Goal: Task Accomplishment & Management: Use online tool/utility

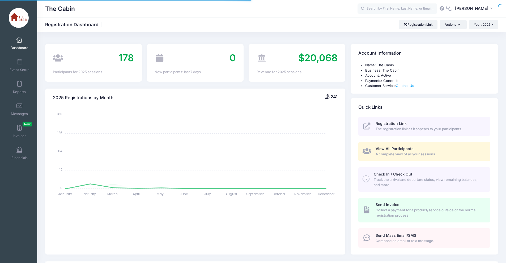
select select
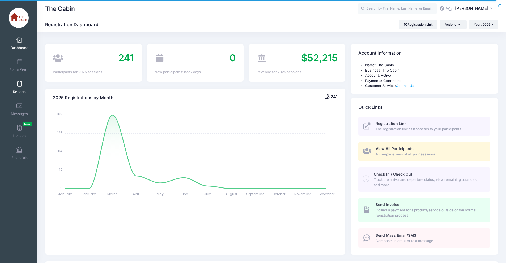
click at [19, 83] on span at bounding box center [19, 84] width 0 height 6
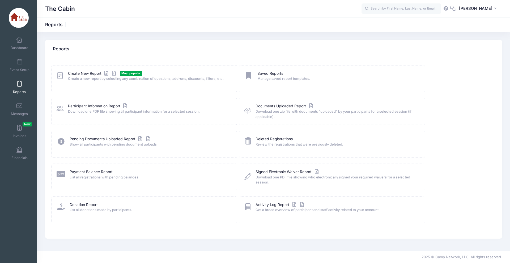
click at [90, 77] on span "Create a new report by selecting any combination of questions, add-ons, discoun…" at bounding box center [149, 78] width 162 height 5
click at [87, 72] on link "Create New Report" at bounding box center [92, 74] width 49 height 6
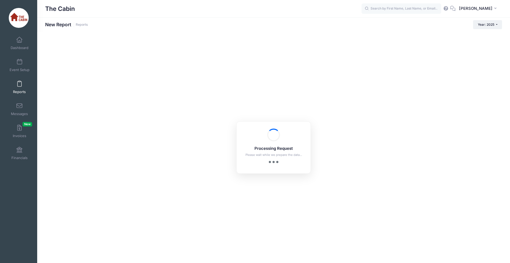
checkbox input "true"
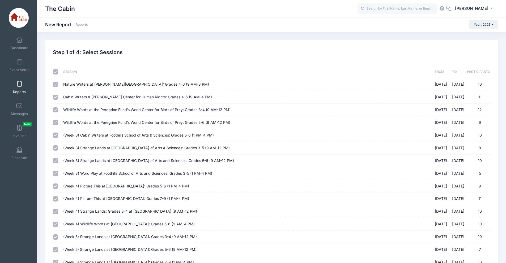
click at [57, 72] on input "checkbox" at bounding box center [55, 71] width 5 height 5
checkbox input "false"
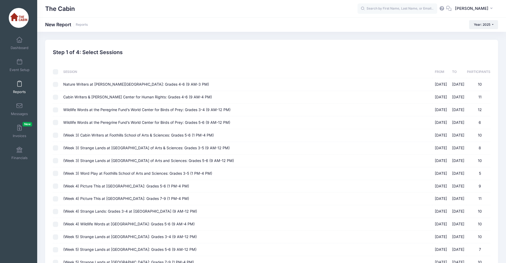
checkbox input "false"
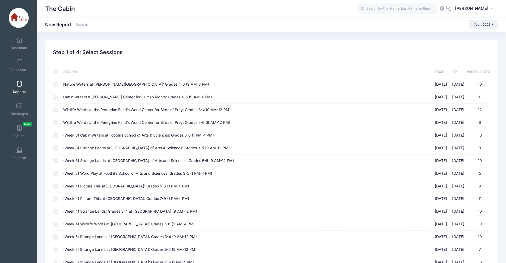
checkbox input "false"
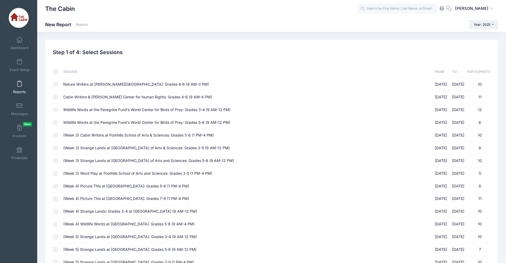
checkbox input "false"
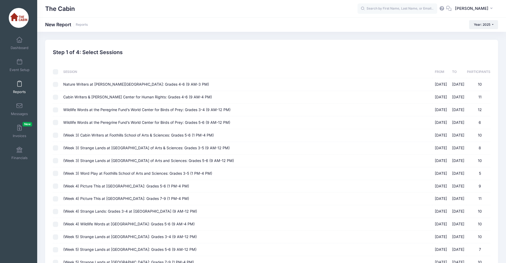
checkbox input "false"
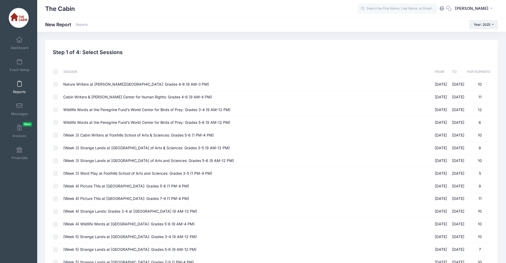
checkbox input "false"
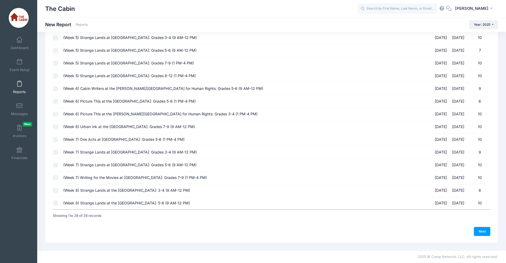
click at [107, 190] on span "(Week 8) Strange Lands at the [GEOGRAPHIC_DATA]: 3-4 (9 AM-12 PM)" at bounding box center [126, 190] width 127 height 5
click at [58, 190] on input "(Week 8) Strange Lands at the BSU Library: 3-4 (9 AM-12 PM) 08/04/2025 - 08/08/…" at bounding box center [55, 190] width 5 height 5
checkbox input "true"
click at [481, 229] on link "Next" at bounding box center [482, 231] width 16 height 9
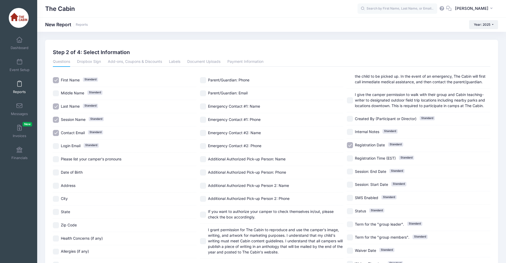
click at [57, 118] on input "Session Name Standard" at bounding box center [56, 120] width 6 height 6
checkbox input "false"
click at [56, 133] on input "Contact Email Standard" at bounding box center [56, 133] width 6 height 6
checkbox input "false"
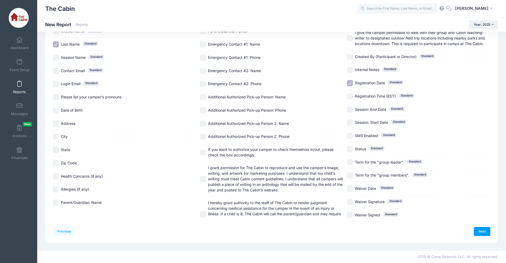
scroll to position [61, 0]
click at [56, 124] on input "Address" at bounding box center [56, 125] width 6 height 6
checkbox input "true"
click at [57, 138] on input "City" at bounding box center [56, 138] width 6 height 6
checkbox input "true"
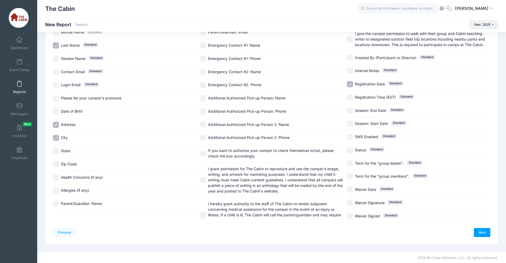
click at [55, 150] on input "State" at bounding box center [56, 151] width 6 height 6
checkbox input "true"
click at [56, 166] on input "Zip Code" at bounding box center [56, 164] width 6 height 6
checkbox input "true"
click at [83, 206] on span "Parent/Guardian: Name" at bounding box center [81, 204] width 41 height 5
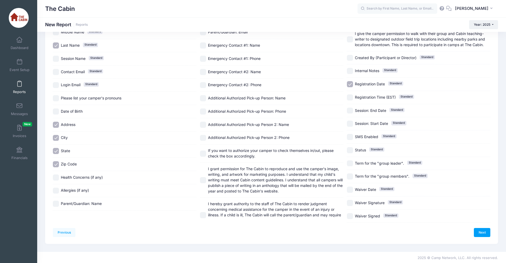
checkbox input "true"
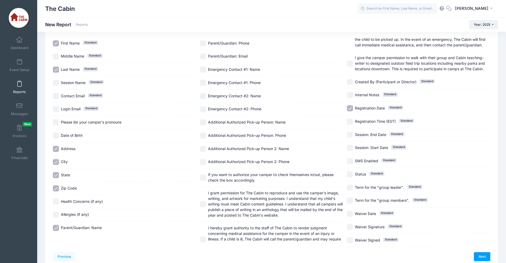
scroll to position [36, 0]
click at [202, 57] on input "Parent/Guardian: Email" at bounding box center [203, 57] width 6 height 6
checkbox input "true"
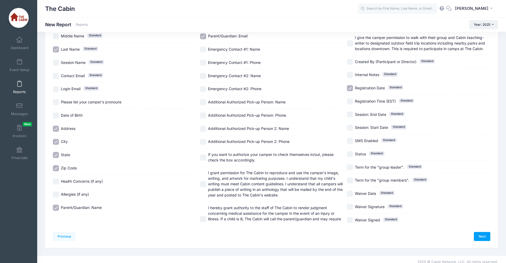
scroll to position [62, 0]
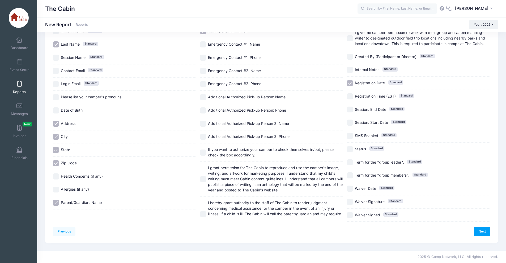
click at [348, 82] on input "Registration Date Standard" at bounding box center [350, 83] width 6 height 6
checkbox input "false"
click at [483, 232] on link "Next" at bounding box center [482, 231] width 16 height 9
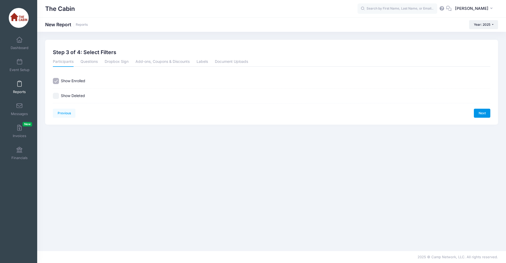
scroll to position [0, 0]
click at [487, 112] on link "Next" at bounding box center [486, 113] width 16 height 9
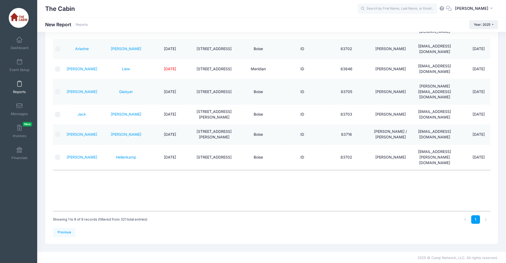
scroll to position [97, 0]
click at [68, 235] on link "Previous" at bounding box center [64, 232] width 23 height 9
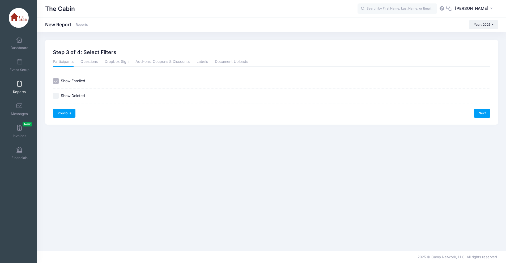
scroll to position [0, 0]
click at [68, 114] on link "Previous" at bounding box center [64, 113] width 23 height 9
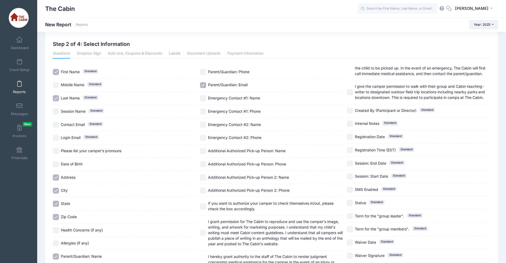
scroll to position [0, 0]
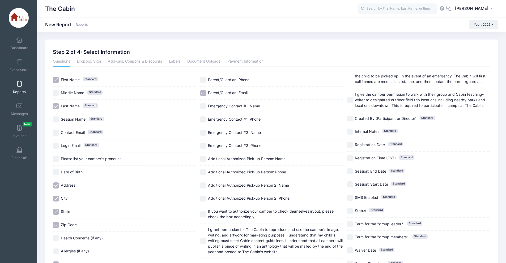
click at [56, 172] on input "Date of Birth" at bounding box center [56, 172] width 6 height 6
checkbox input "false"
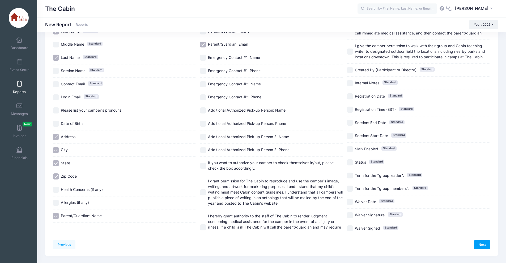
scroll to position [62, 0]
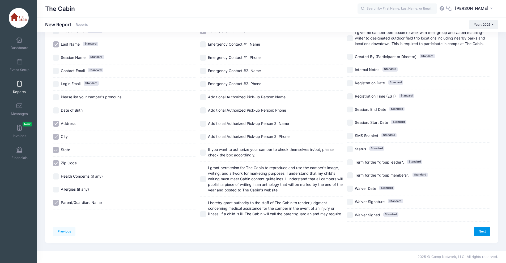
click at [483, 234] on link "Next" at bounding box center [482, 231] width 16 height 9
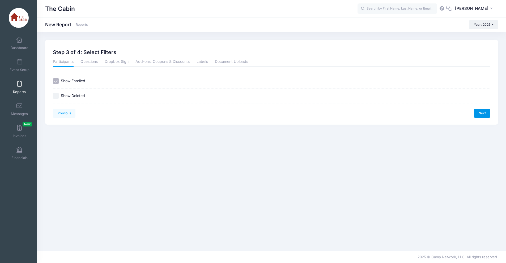
scroll to position [0, 0]
click at [483, 113] on link "Next" at bounding box center [486, 113] width 16 height 9
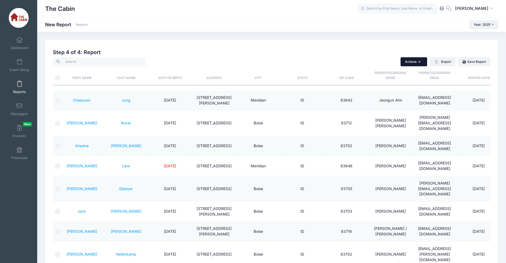
click at [419, 62] on icon "button" at bounding box center [420, 62] width 4 height 0
click at [352, 61] on div "Actions Send Email Send Payment Reminder Send Document Upload Reminder Request …" at bounding box center [375, 61] width 232 height 9
click at [435, 64] on button "Export" at bounding box center [443, 61] width 26 height 9
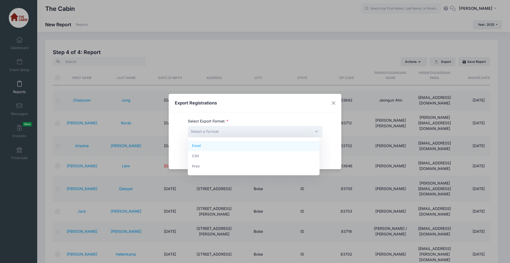
click at [313, 133] on span "Select a format" at bounding box center [255, 131] width 135 height 11
select select "excel"
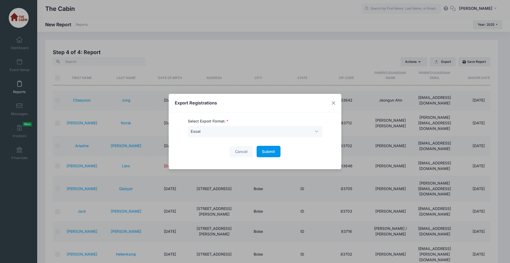
click at [267, 151] on span "Submit" at bounding box center [268, 152] width 13 height 5
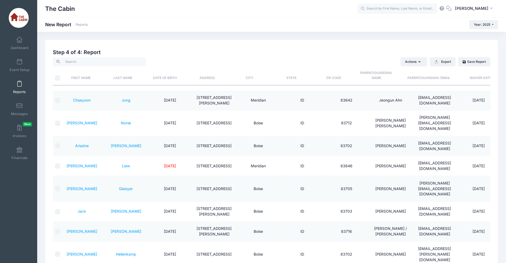
click at [20, 91] on span "Reports" at bounding box center [19, 92] width 13 height 5
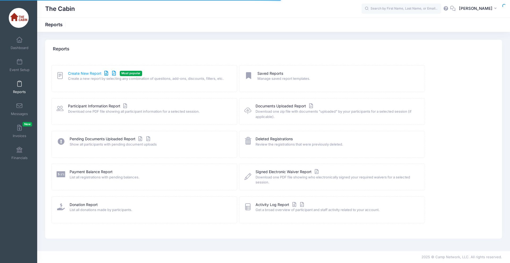
click at [86, 73] on link "Create New Report" at bounding box center [92, 74] width 49 height 6
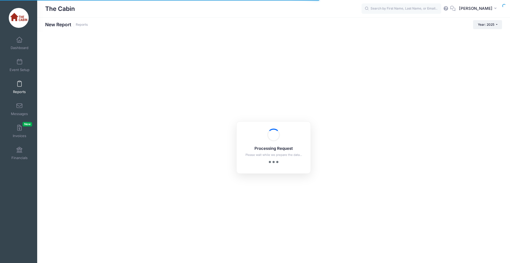
checkbox input "true"
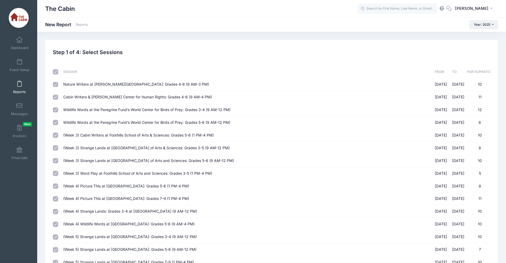
click at [55, 74] on input "checkbox" at bounding box center [55, 71] width 5 height 5
checkbox input "false"
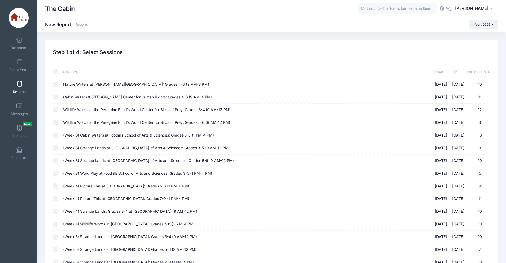
checkbox input "false"
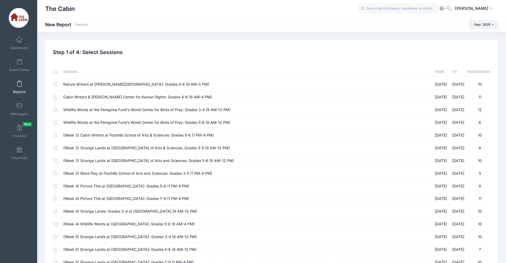
checkbox input "false"
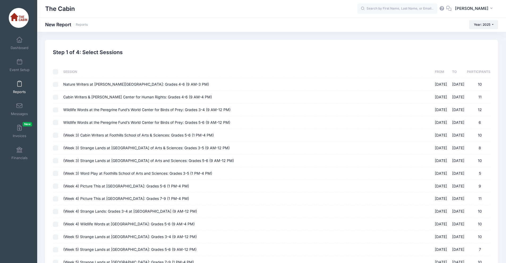
checkbox input "false"
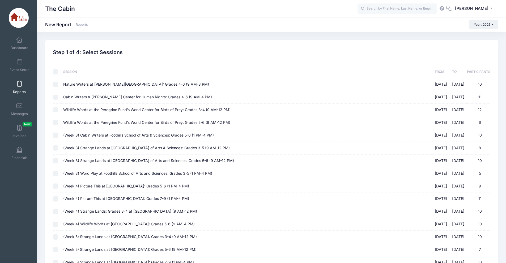
checkbox input "false"
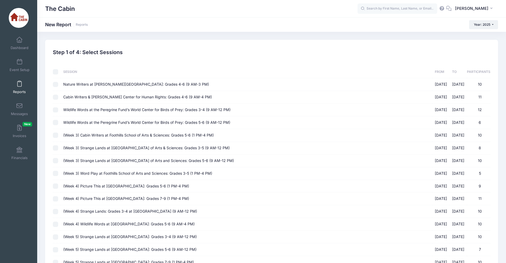
checkbox input "false"
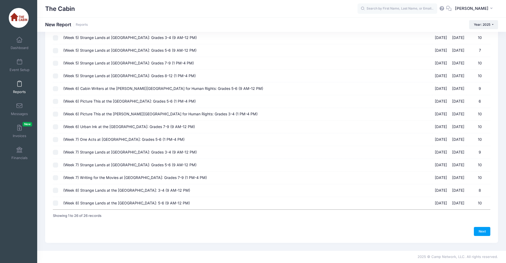
click at [57, 205] on input "(Week 8) Strange Lands at the BSU Library: 5-6 (9 AM-12 PM) 08/04/2025 - 08/08/…" at bounding box center [55, 203] width 5 height 5
checkbox input "true"
click at [489, 232] on link "Next" at bounding box center [482, 231] width 16 height 9
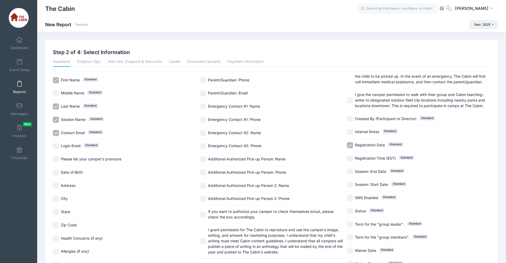
click at [54, 130] on input "Contact Email Standard" at bounding box center [56, 133] width 6 height 6
checkbox input "false"
click at [53, 119] on input "Session Name Standard" at bounding box center [56, 120] width 6 height 6
checkbox input "false"
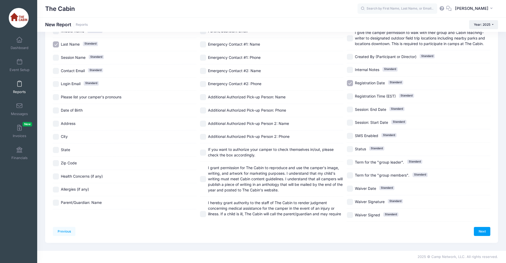
scroll to position [61, 0]
click at [55, 126] on input "Address" at bounding box center [56, 125] width 6 height 6
checkbox input "true"
drag, startPoint x: 56, startPoint y: 138, endPoint x: 56, endPoint y: 145, distance: 7.5
click at [56, 138] on input "City" at bounding box center [56, 138] width 6 height 6
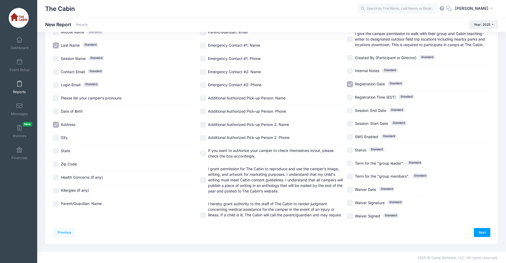
checkbox input "true"
drag, startPoint x: 56, startPoint y: 148, endPoint x: 56, endPoint y: 153, distance: 5.8
click at [56, 148] on div "State" at bounding box center [124, 151] width 143 height 13
checkbox input "true"
click at [57, 165] on input "Zip Code" at bounding box center [56, 164] width 6 height 6
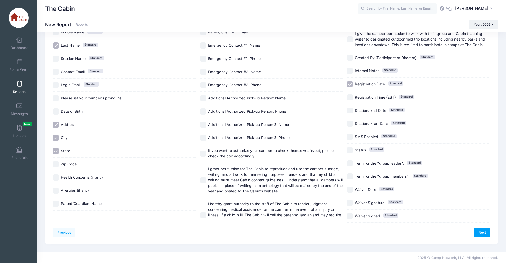
checkbox input "true"
click at [54, 206] on input "Parent/Guardian: Name" at bounding box center [56, 204] width 6 height 6
checkbox input "true"
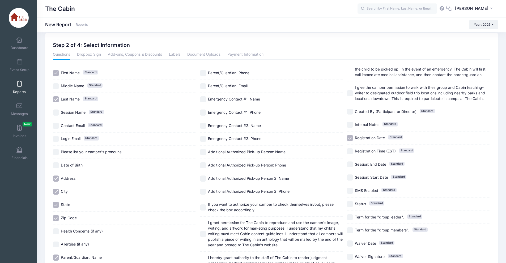
scroll to position [0, 0]
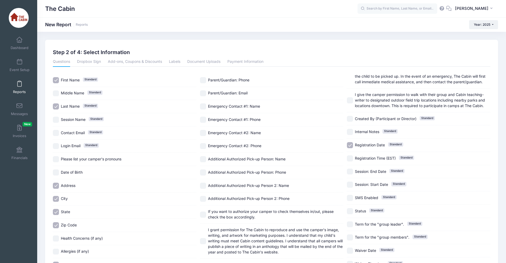
click at [204, 92] on input "Parent/Guardian: Email" at bounding box center [203, 94] width 6 height 6
checkbox input "true"
click at [348, 144] on input "Registration Date Standard" at bounding box center [350, 145] width 6 height 6
checkbox input "false"
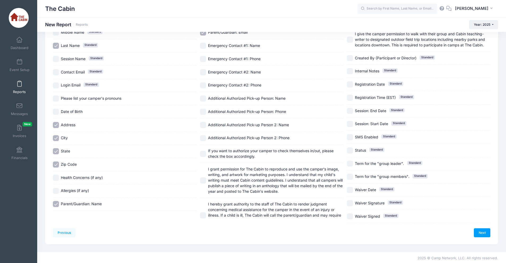
scroll to position [62, 0]
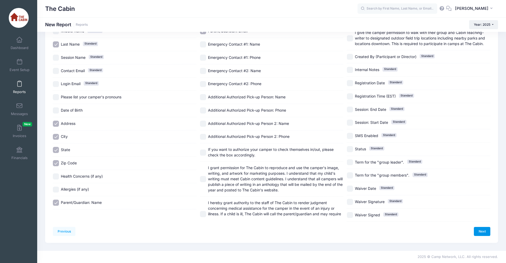
click at [484, 231] on link "Next" at bounding box center [482, 231] width 16 height 9
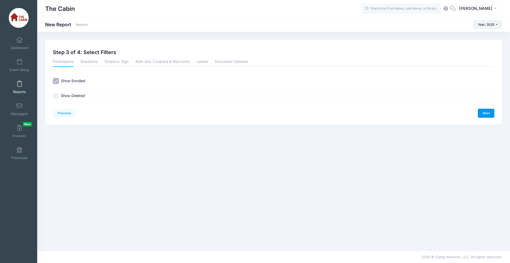
click at [483, 111] on link "Next" at bounding box center [486, 113] width 16 height 9
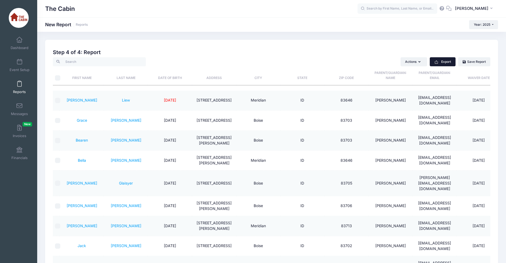
click at [438, 62] on icon "button" at bounding box center [436, 62] width 4 height 4
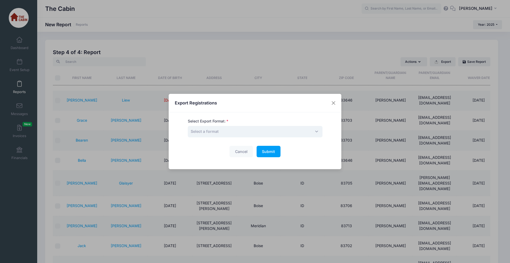
click at [312, 130] on span "Select a format" at bounding box center [255, 131] width 135 height 11
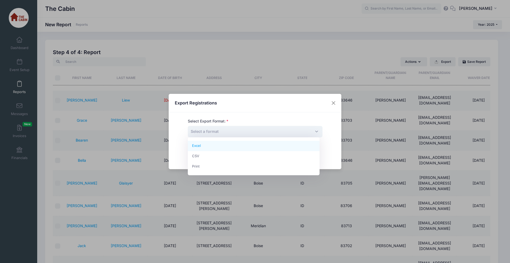
select select "excel"
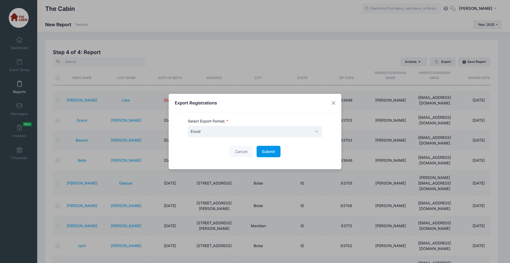
click at [276, 148] on button "Submit Please wait..." at bounding box center [269, 151] width 24 height 11
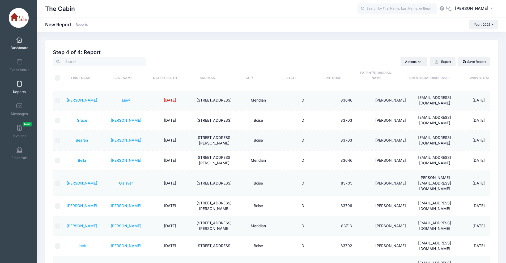
click at [23, 48] on span "Dashboard" at bounding box center [20, 48] width 18 height 5
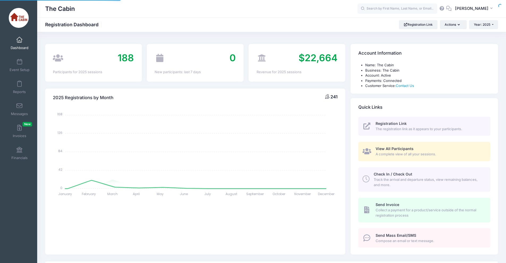
select select
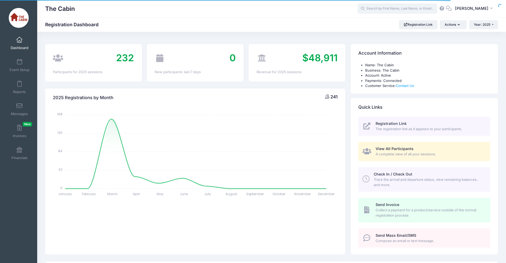
click at [397, 8] on input "text" at bounding box center [397, 8] width 80 height 11
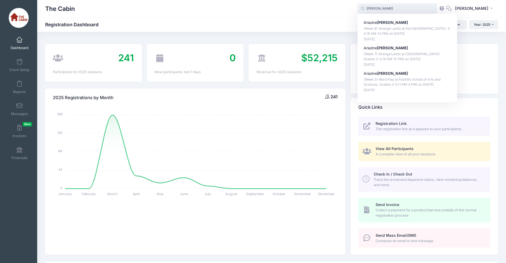
drag, startPoint x: 375, startPoint y: 6, endPoint x: 366, endPoint y: 7, distance: 9.6
click at [366, 7] on span "[PERSON_NAME] [PERSON_NAME] [PERSON_NAME] (Week 8) Strange Lands at the [GEOGRA…" at bounding box center [397, 8] width 80 height 11
click at [394, 73] on strong "[PERSON_NAME]" at bounding box center [394, 73] width 31 height 5
type input "[PERSON_NAME] ((Week 7) Writing for the Movies at [GEOGRAPHIC_DATA]: Grades 7-9…"
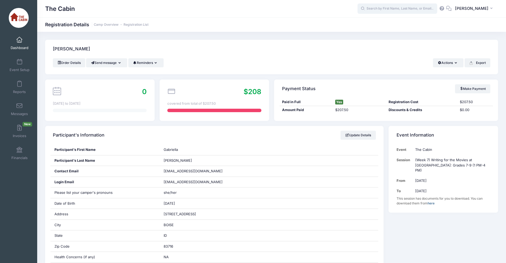
click at [403, 8] on input "text" at bounding box center [397, 8] width 80 height 11
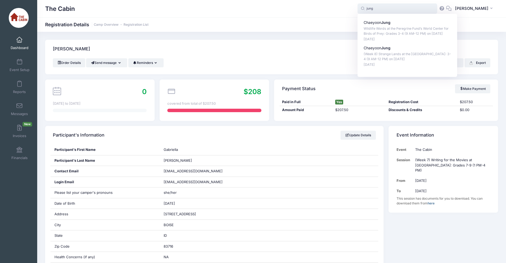
type input "jung"
